Goal: Task Accomplishment & Management: Manage account settings

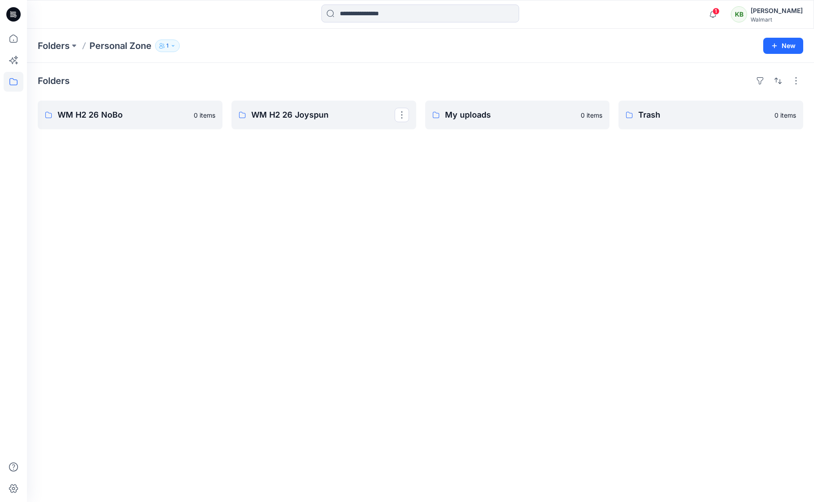
click at [118, 47] on p "Personal Zone" at bounding box center [120, 46] width 62 height 13
click at [721, 12] on icon "button" at bounding box center [712, 14] width 17 height 18
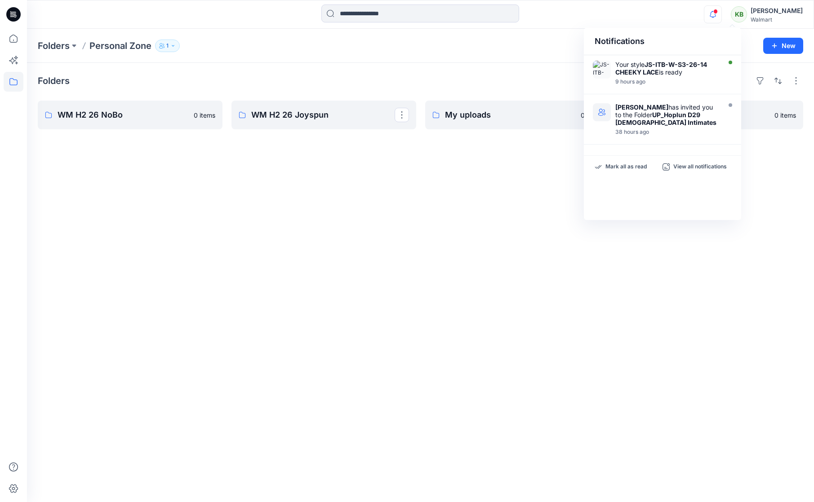
click at [657, 90] on div "Your style JS-ITB-W-S3-26-14 CHEEKY LACE is ready 9 hours ago" at bounding box center [662, 74] width 157 height 39
click at [660, 83] on div "9 hours ago" at bounding box center [666, 82] width 103 height 6
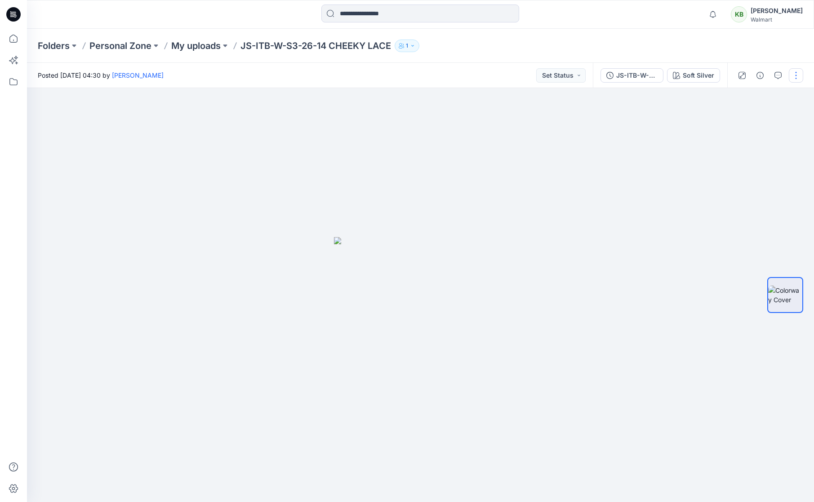
click at [793, 76] on button "button" at bounding box center [795, 75] width 14 height 14
click at [749, 122] on button "Edit" at bounding box center [758, 121] width 83 height 17
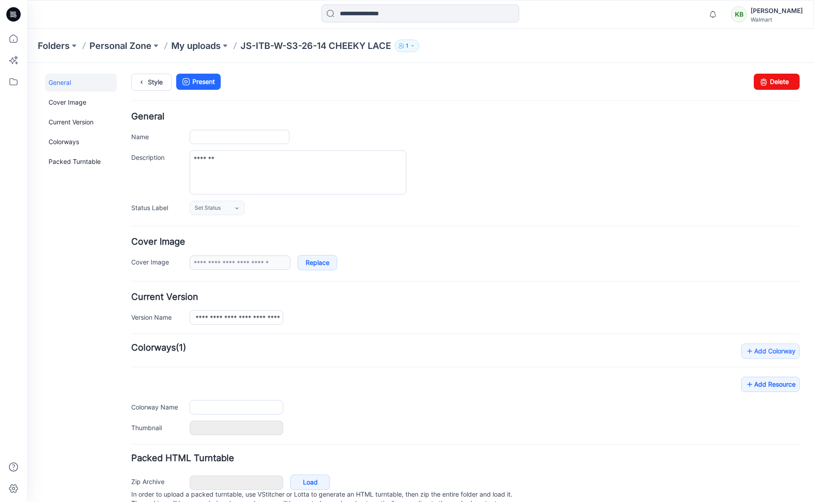
type input "**********"
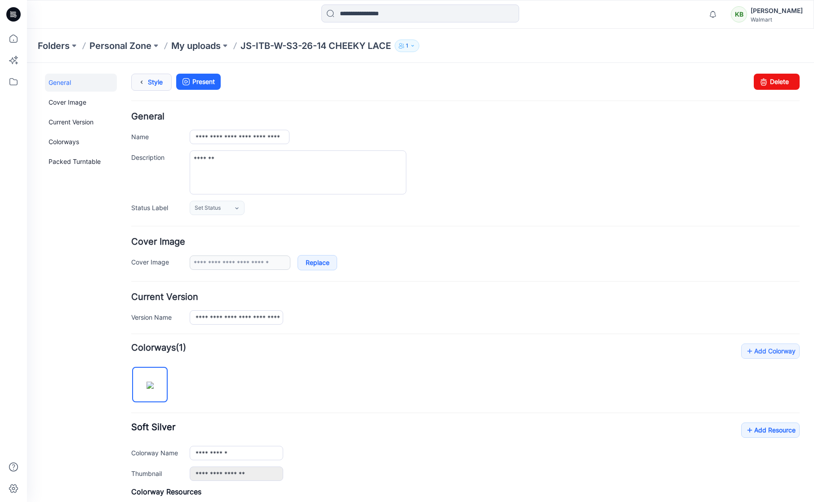
click at [151, 84] on link "Style" at bounding box center [151, 82] width 40 height 17
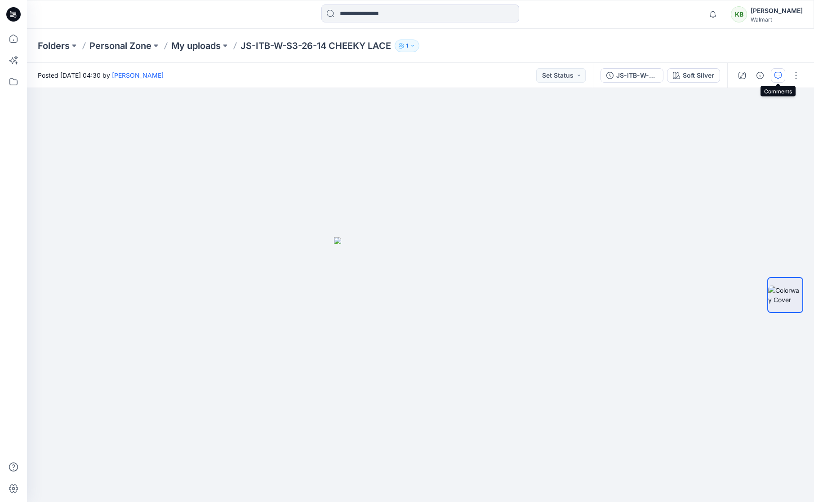
click at [779, 76] on icon "button" at bounding box center [777, 75] width 7 height 7
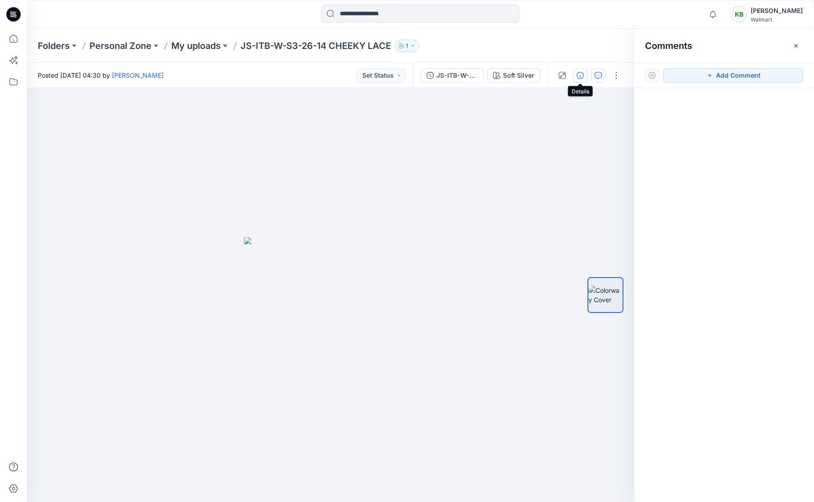
click at [575, 79] on button "button" at bounding box center [580, 75] width 14 height 14
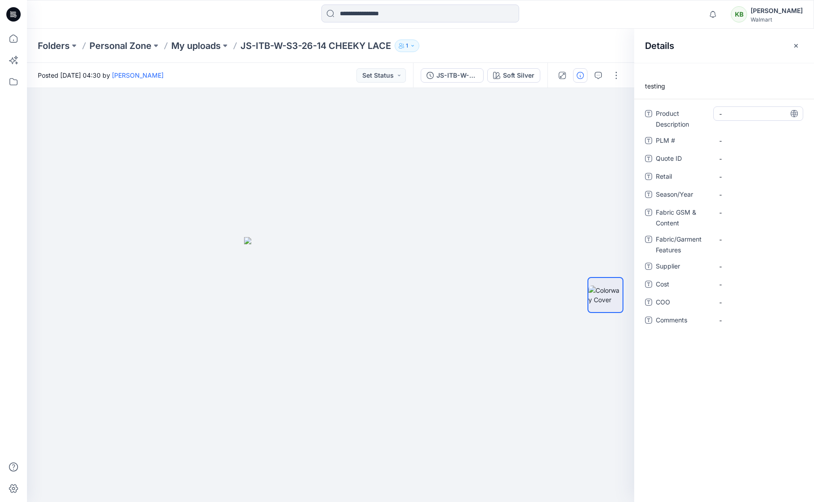
click at [720, 116] on Description "-" at bounding box center [758, 113] width 78 height 9
click at [735, 145] on \ "-" at bounding box center [758, 140] width 78 height 9
click at [734, 162] on ID "-" at bounding box center [758, 158] width 78 height 9
click at [738, 177] on span "-" at bounding box center [758, 176] width 78 height 9
click at [734, 194] on span "-" at bounding box center [758, 194] width 78 height 9
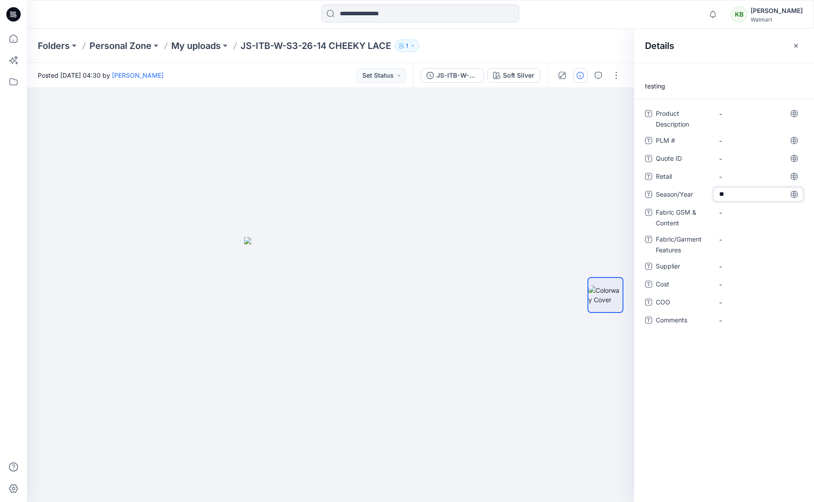
type textarea "*"
click at [527, 231] on div at bounding box center [330, 295] width 607 height 414
click at [162, 199] on div at bounding box center [330, 295] width 607 height 414
click at [724, 266] on span "-" at bounding box center [758, 266] width 78 height 9
type textarea "*******"
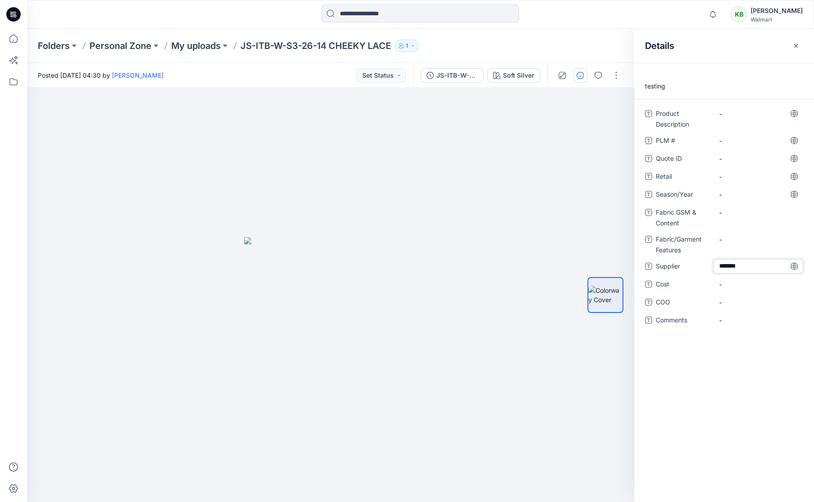
click at [780, 391] on div "testing Product Description - PLM # - Quote ID - Retail - Season/Year - Fabric …" at bounding box center [724, 282] width 180 height 439
click at [12, 76] on icon at bounding box center [14, 82] width 20 height 20
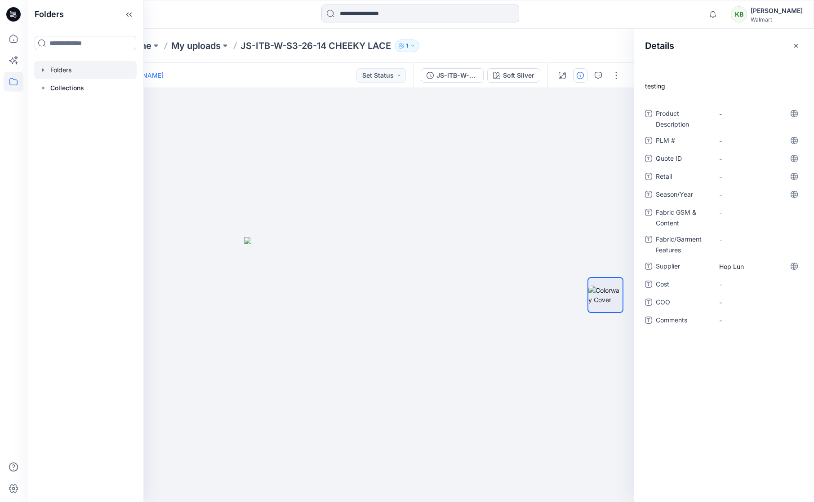
click at [72, 71] on div at bounding box center [85, 70] width 102 height 18
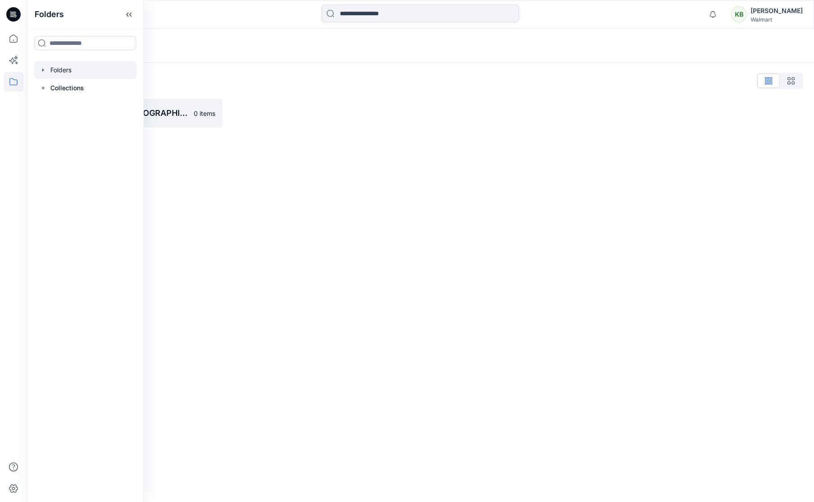
click at [306, 173] on div "Folders Folders List UP_Hoplun D29 Ladies Intimates 0 items" at bounding box center [420, 266] width 787 height 474
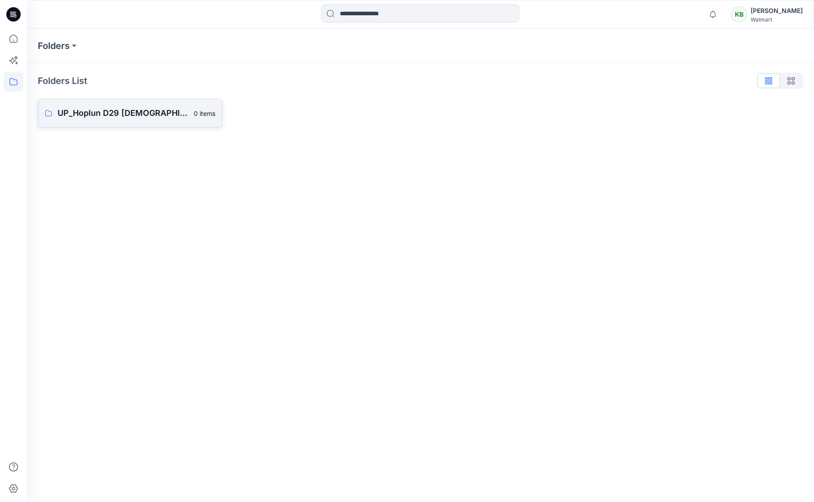
click at [161, 122] on link "UP_Hoplun D29 Ladies Intimates 0 items" at bounding box center [130, 113] width 185 height 29
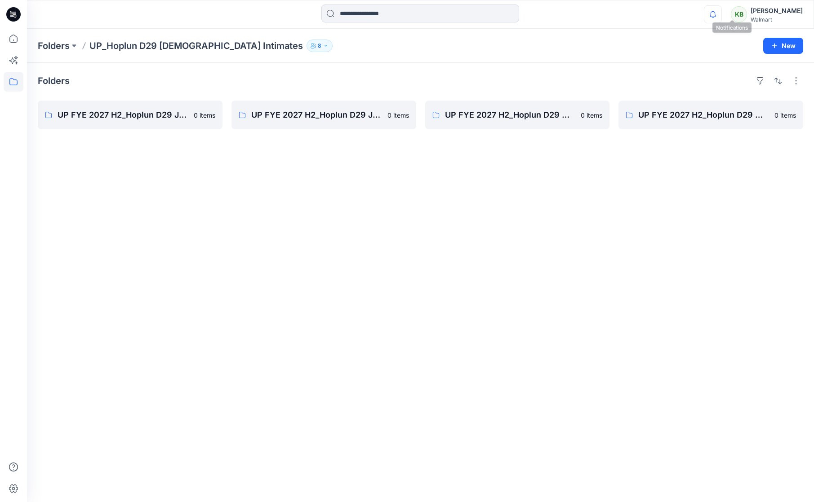
click at [721, 13] on icon "button" at bounding box center [712, 14] width 17 height 18
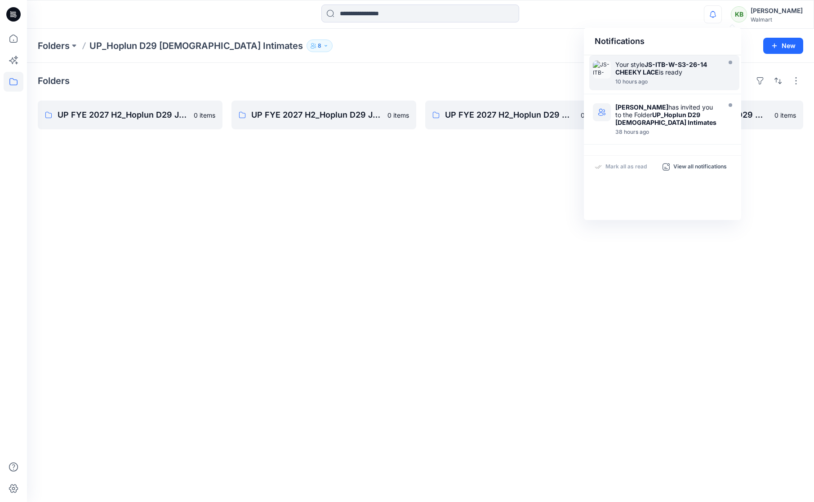
click at [670, 70] on div "Your style JS-ITB-W-S3-26-14 CHEEKY LACE is ready" at bounding box center [666, 68] width 103 height 15
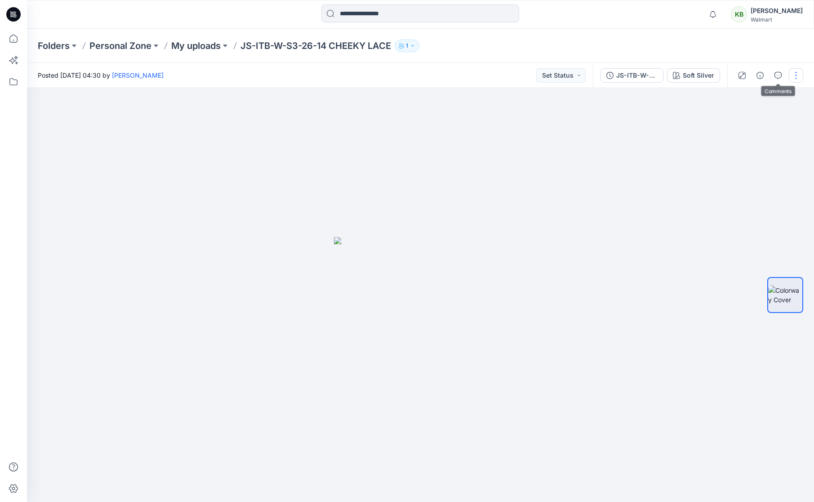
click at [796, 77] on button "button" at bounding box center [795, 75] width 14 height 14
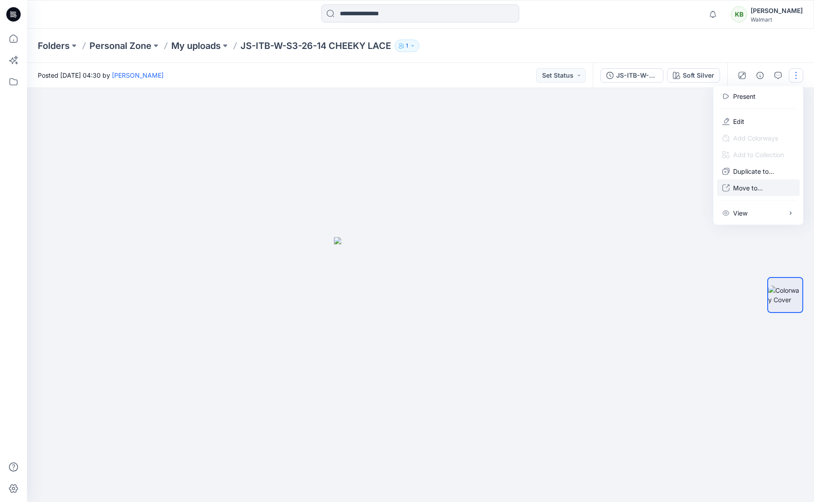
click at [776, 191] on button "Move to..." at bounding box center [758, 188] width 83 height 17
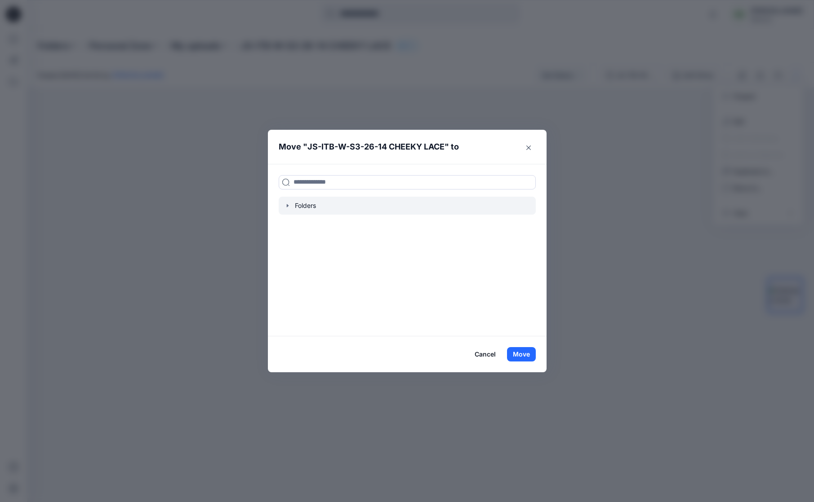
click at [361, 207] on div at bounding box center [407, 206] width 257 height 18
click at [286, 202] on icon "button" at bounding box center [287, 205] width 7 height 7
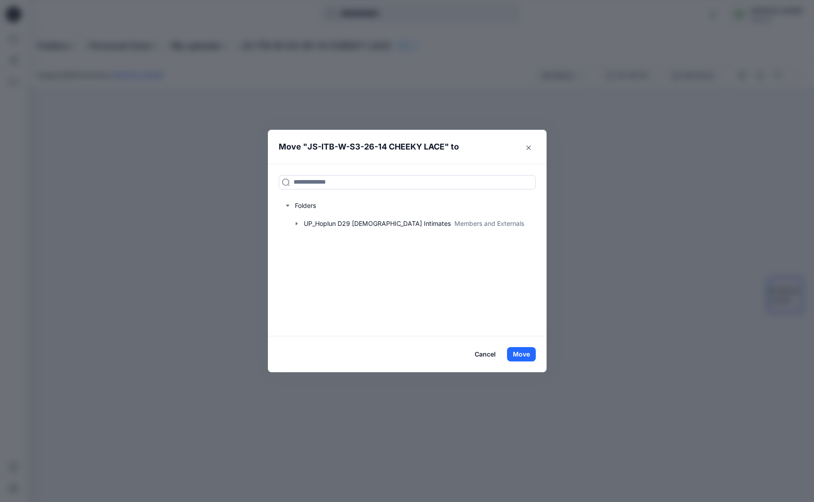
click at [492, 356] on button "Cancel" at bounding box center [485, 354] width 33 height 14
